Goal: Book appointment/travel/reservation: Book appointment/travel/reservation

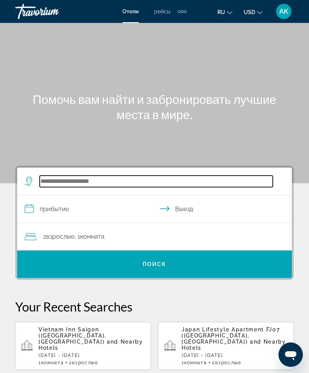
click at [185, 187] on input "Search hotel destination" at bounding box center [156, 181] width 233 height 11
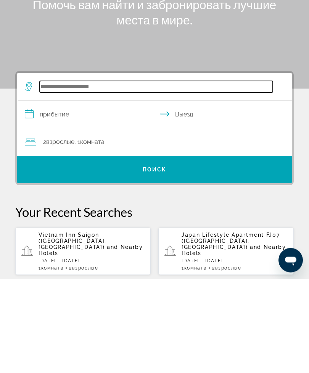
scroll to position [19, 0]
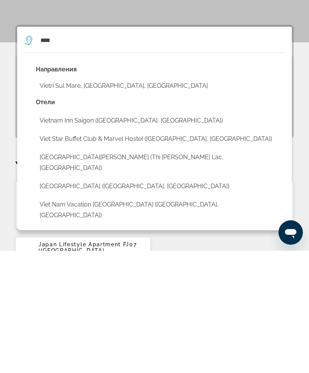
click at [86, 236] on button "Vietnam Inn Saigon ([GEOGRAPHIC_DATA], [GEOGRAPHIC_DATA])" at bounding box center [160, 243] width 249 height 15
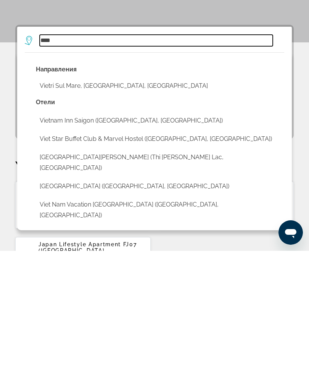
type input "**********"
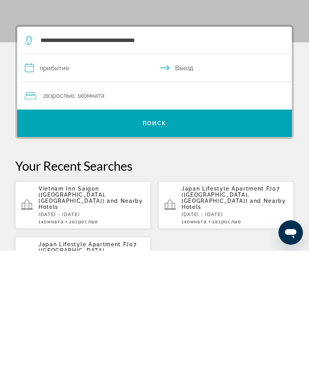
click at [63, 177] on input "**********" at bounding box center [156, 191] width 278 height 29
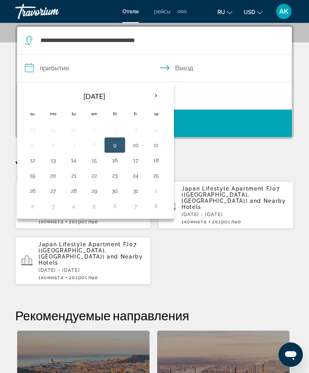
click at [154, 96] on th "Next month" at bounding box center [156, 95] width 21 height 17
click at [33, 160] on button "9" at bounding box center [32, 160] width 12 height 11
click at [28, 180] on button "16" at bounding box center [32, 175] width 12 height 11
type input "**********"
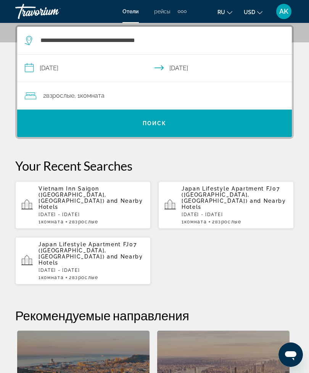
click at [196, 129] on span "Search" at bounding box center [154, 123] width 275 height 18
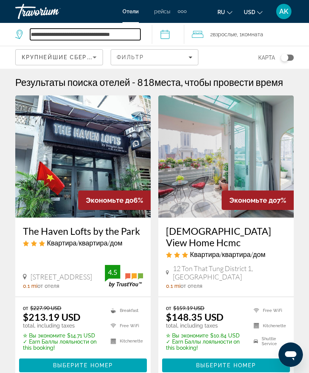
click at [141, 36] on input "**********" at bounding box center [85, 34] width 110 height 11
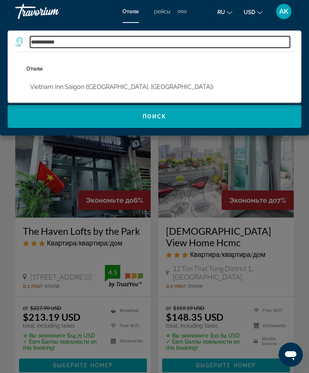
type input "*******"
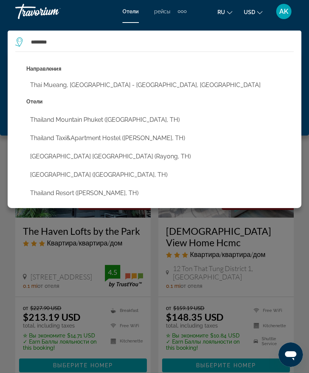
click at [81, 122] on button "Thailand Mountain Phuket ([GEOGRAPHIC_DATA], TH)" at bounding box center [160, 120] width 268 height 15
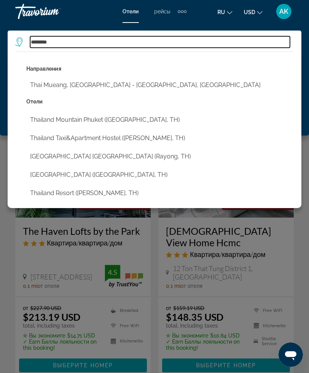
type input "**********"
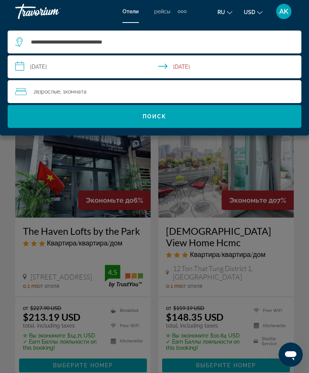
click at [146, 118] on span "Поиск" at bounding box center [155, 116] width 24 height 6
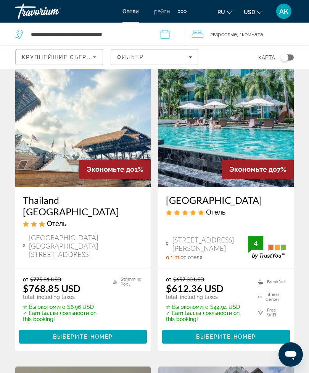
scroll to position [26, 0]
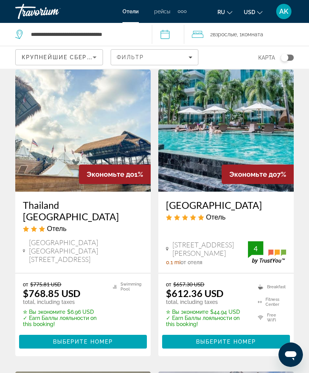
click at [53, 58] on span "Крупнейшие сбережения" at bounding box center [68, 57] width 93 height 6
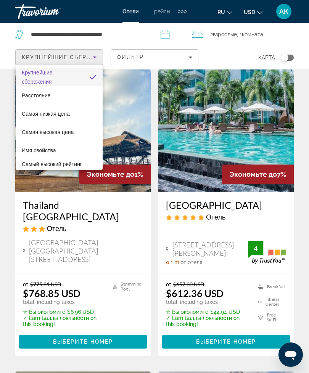
click at [126, 59] on div at bounding box center [154, 186] width 309 height 373
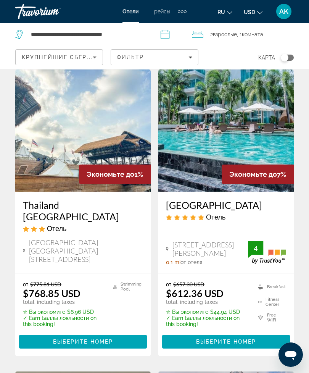
click at [134, 52] on span "Filters" at bounding box center [154, 57] width 87 height 18
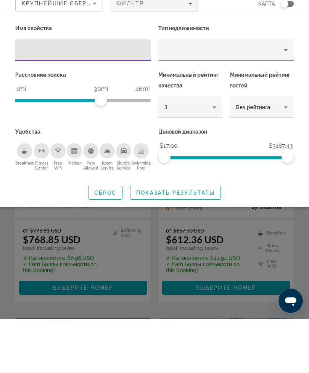
click at [158, 244] on span "Показать результаты" at bounding box center [175, 247] width 79 height 6
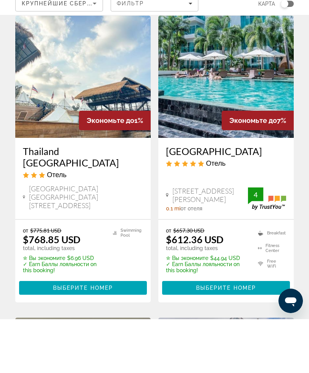
scroll to position [80, 0]
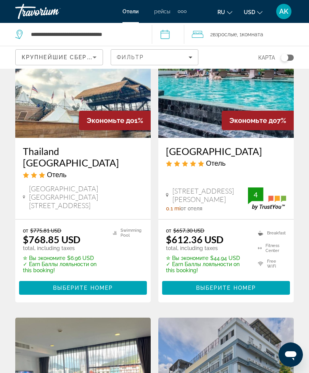
click at [149, 58] on div "Фильтр" at bounding box center [155, 57] width 76 height 6
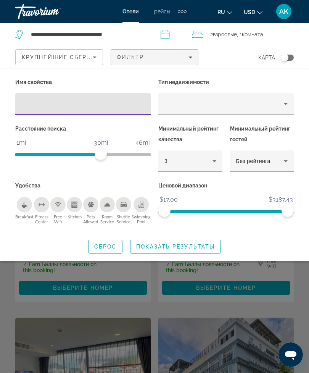
click at [186, 105] on div "Property type" at bounding box center [225, 103] width 120 height 9
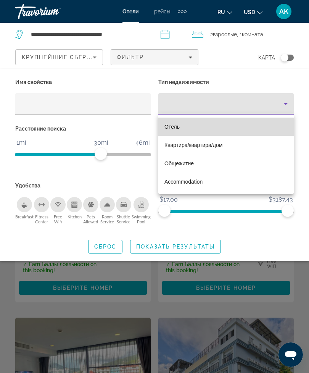
click at [175, 124] on span "Отель" at bounding box center [172, 127] width 15 height 6
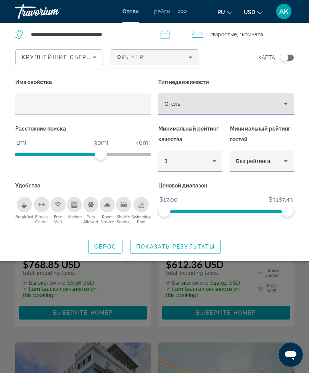
scroll to position [55, 0]
click at [156, 247] on span "Показать результаты" at bounding box center [175, 247] width 79 height 6
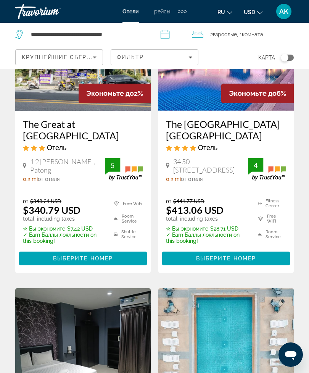
scroll to position [717, 0]
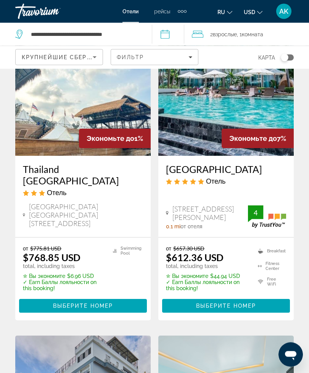
click at [180, 14] on div "Extra navigation items" at bounding box center [182, 11] width 9 height 11
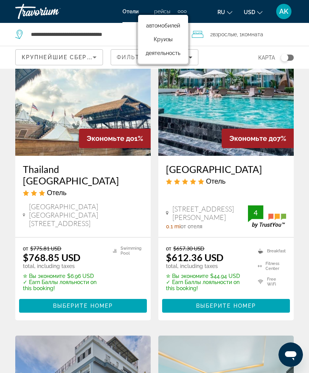
click at [172, 58] on link "деятельность" at bounding box center [163, 53] width 42 height 14
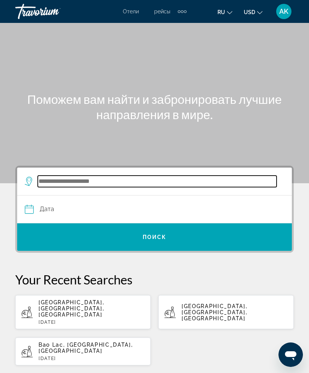
click at [89, 185] on input "Search destination" at bounding box center [157, 181] width 239 height 11
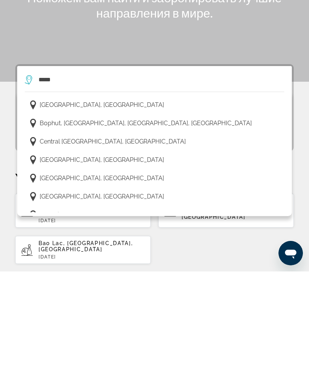
click at [74, 201] on span "[GEOGRAPHIC_DATA], [GEOGRAPHIC_DATA]" at bounding box center [102, 206] width 125 height 11
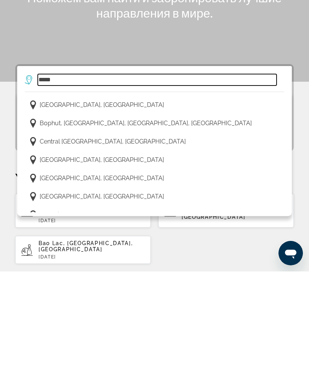
type input "**********"
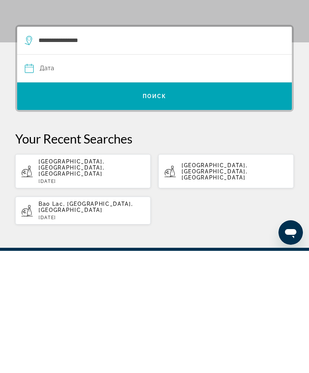
click at [173, 205] on span "Search" at bounding box center [154, 219] width 275 height 28
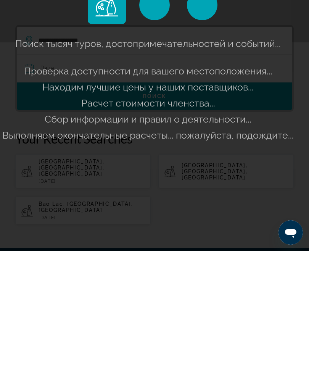
scroll to position [102, 0]
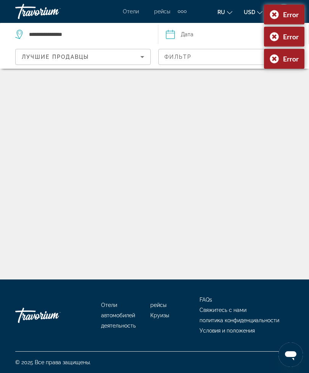
scroll to position [24, 0]
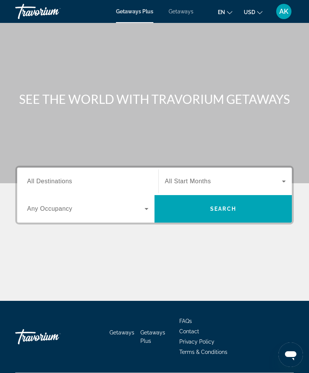
click at [57, 181] on span "All Destinations" at bounding box center [49, 181] width 45 height 6
click at [57, 181] on input "Destination All Destinations" at bounding box center [87, 181] width 121 height 9
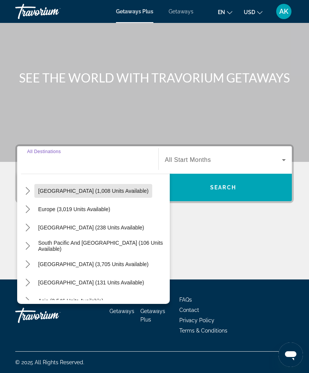
scroll to position [78, 0]
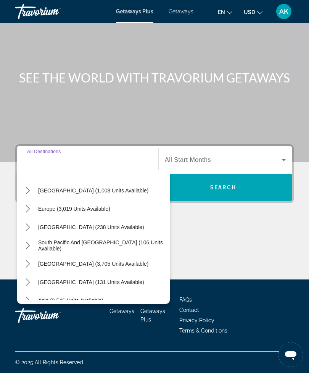
click at [86, 207] on span "Europe (3,019 units available)" at bounding box center [74, 209] width 72 height 6
type input "**********"
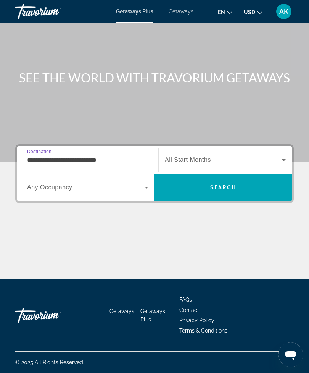
click at [88, 184] on span "Search widget" at bounding box center [86, 187] width 118 height 9
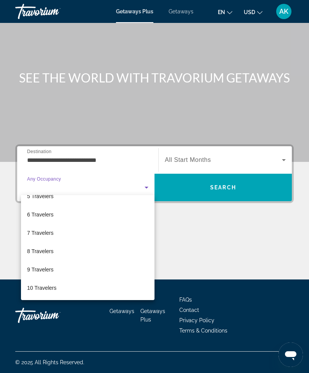
scroll to position [84, 0]
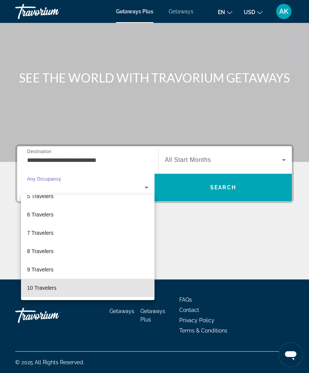
click at [50, 290] on span "10 Travelers" at bounding box center [41, 287] width 29 height 9
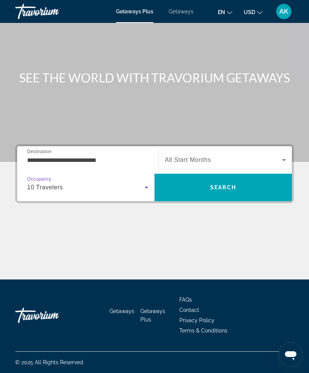
click at [146, 186] on icon "Search widget" at bounding box center [146, 187] width 9 height 9
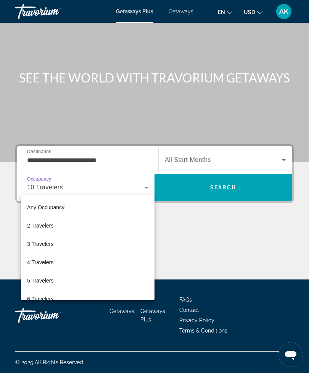
scroll to position [81, 0]
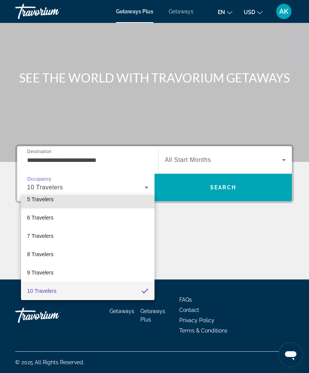
click at [136, 202] on mat-option "5 Travelers" at bounding box center [88, 199] width 134 height 18
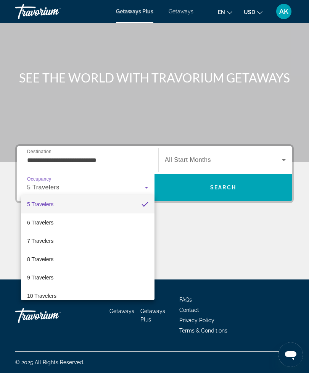
click at [209, 182] on span "Search" at bounding box center [224, 187] width 138 height 18
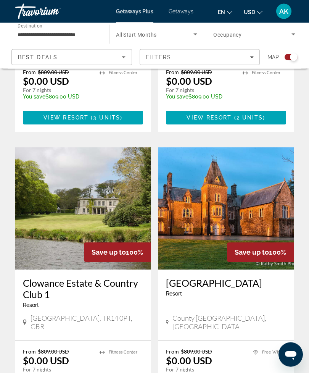
scroll to position [1569, 0]
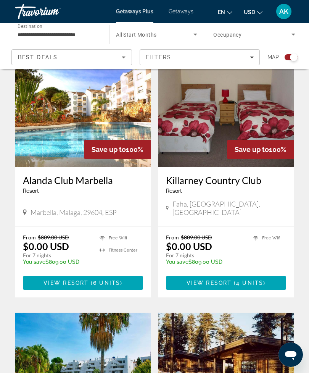
scroll to position [211, 0]
